Goal: Task Accomplishment & Management: Use online tool/utility

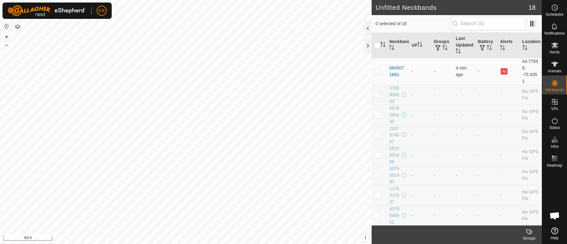
scroll to position [5240, 0]
click at [554, 63] on icon at bounding box center [554, 64] width 7 height 5
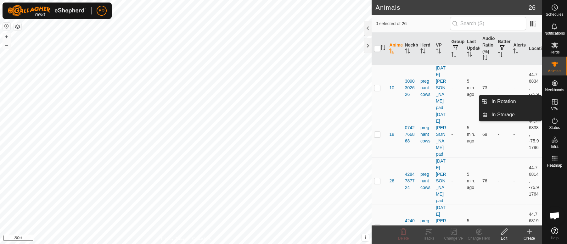
click at [557, 101] on icon at bounding box center [555, 102] width 8 height 8
click at [527, 101] on link "In Rotation" at bounding box center [515, 101] width 54 height 13
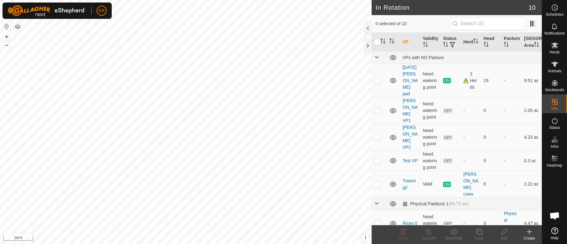
click at [528, 231] on icon at bounding box center [529, 232] width 8 height 8
